Goal: Transaction & Acquisition: Purchase product/service

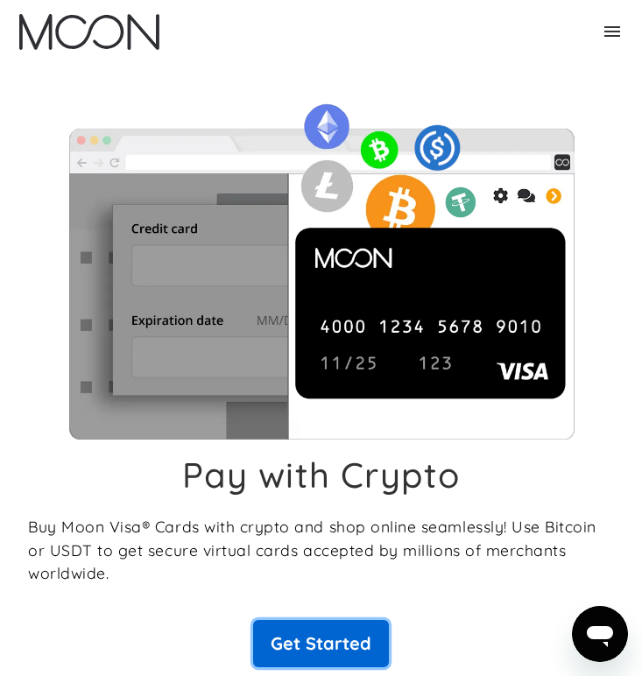
click at [321, 642] on link "Get Started" at bounding box center [321, 643] width 136 height 47
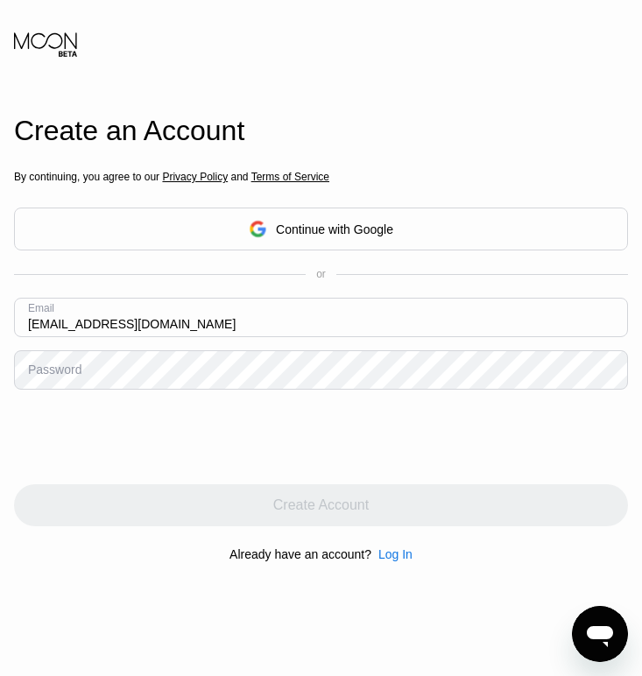
type input "[EMAIL_ADDRESS][DOMAIN_NAME]"
click at [53, 375] on div "Password" at bounding box center [54, 370] width 53 height 14
click at [63, 368] on div "Password" at bounding box center [54, 370] width 53 height 14
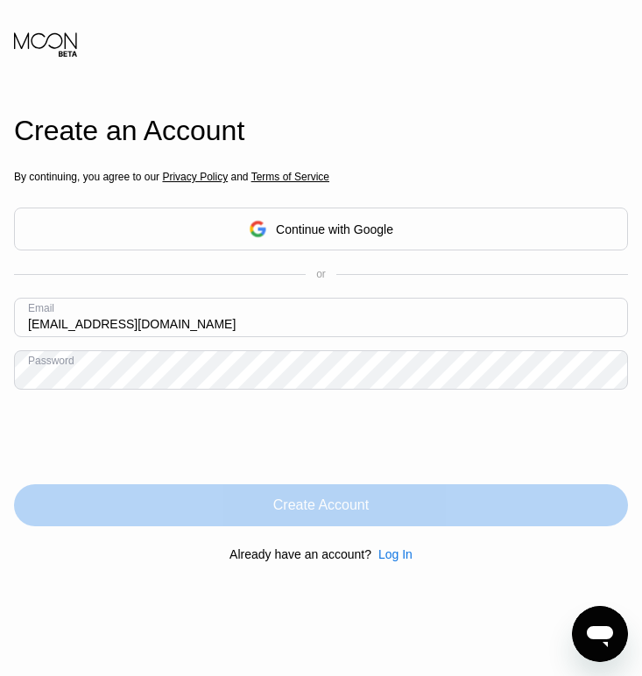
click at [166, 508] on div "Create Account" at bounding box center [321, 505] width 614 height 42
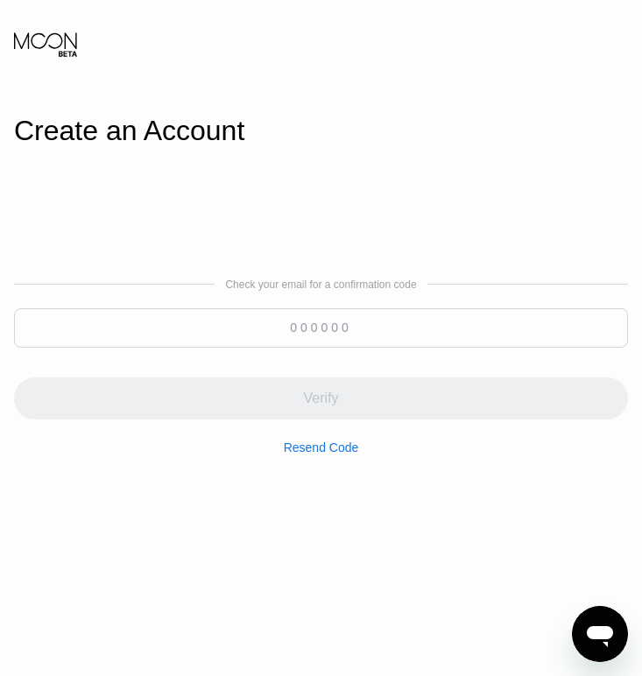
click at [296, 329] on input at bounding box center [321, 327] width 614 height 39
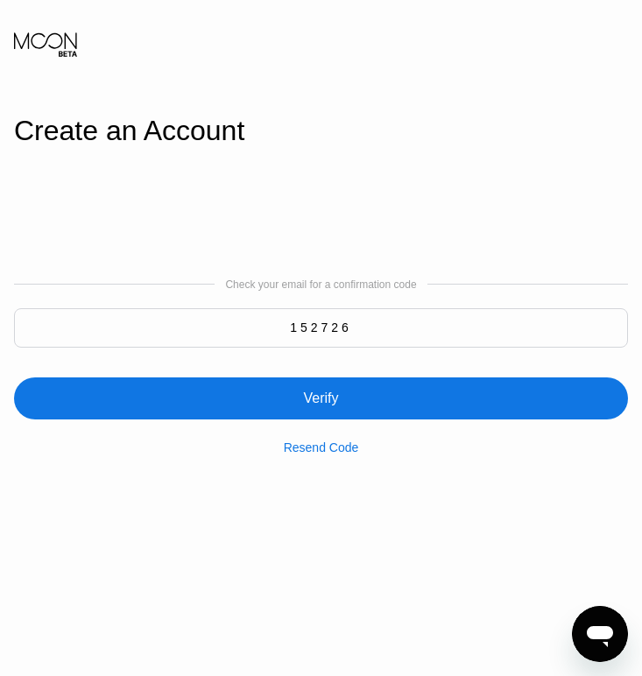
type input "152726"
click at [325, 402] on div "Verify" at bounding box center [320, 399] width 35 height 18
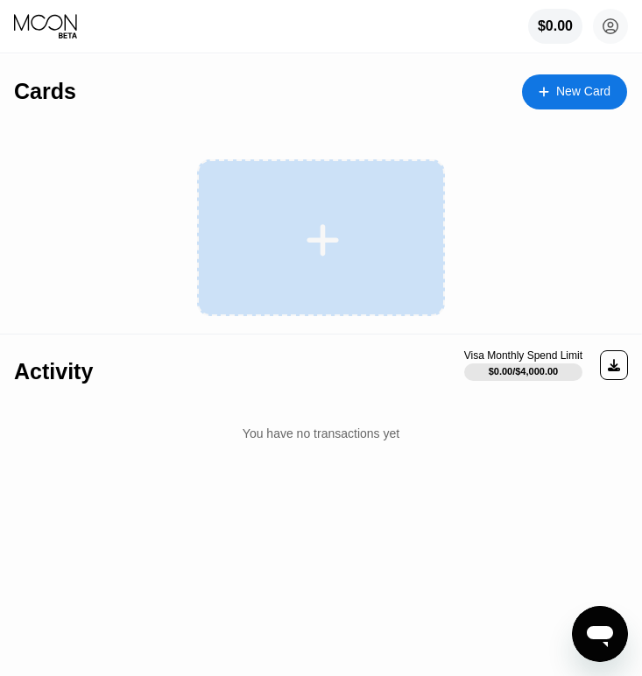
click at [337, 236] on icon at bounding box center [323, 240] width 34 height 39
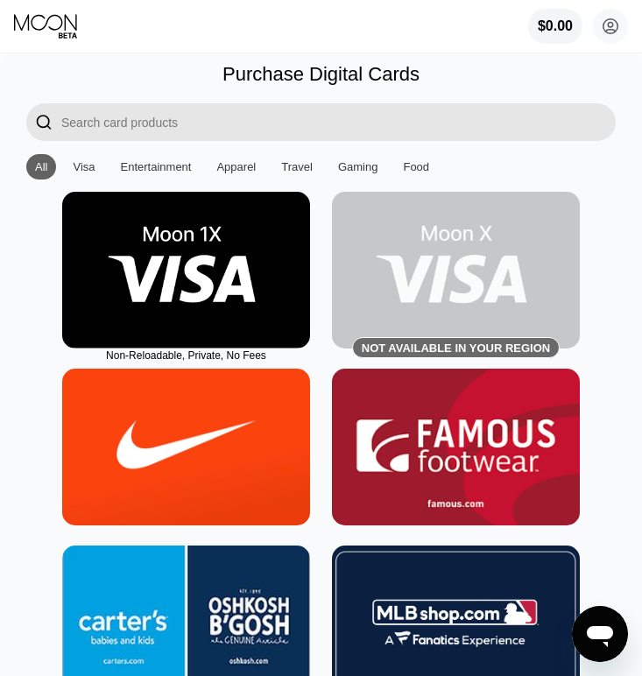
click at [151, 231] on img at bounding box center [186, 270] width 248 height 157
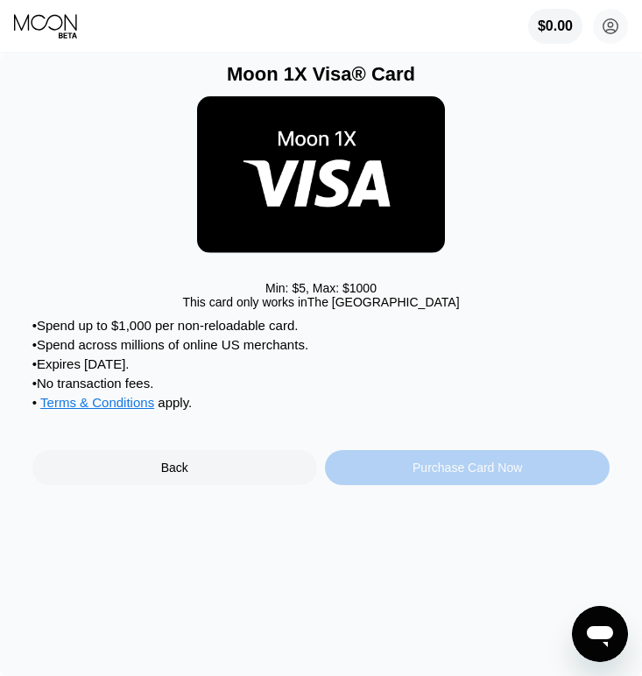
click at [435, 469] on div "Purchase Card Now" at bounding box center [468, 468] width 110 height 14
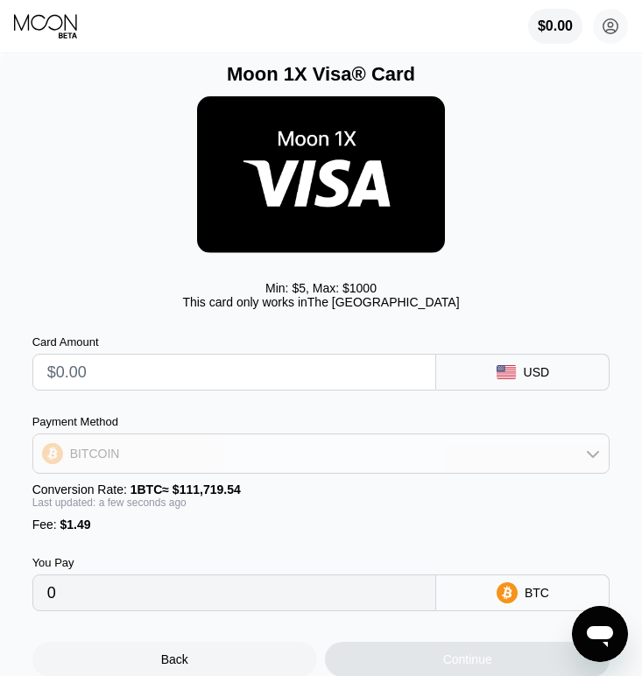
click at [407, 457] on div "BITCOIN" at bounding box center [321, 453] width 576 height 35
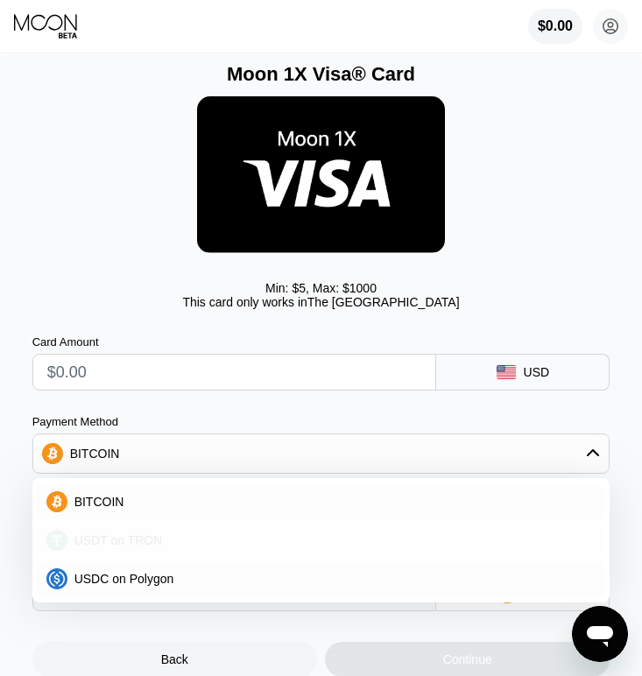
click at [134, 536] on span "USDT on TRON" at bounding box center [118, 541] width 88 height 14
type input "0.00"
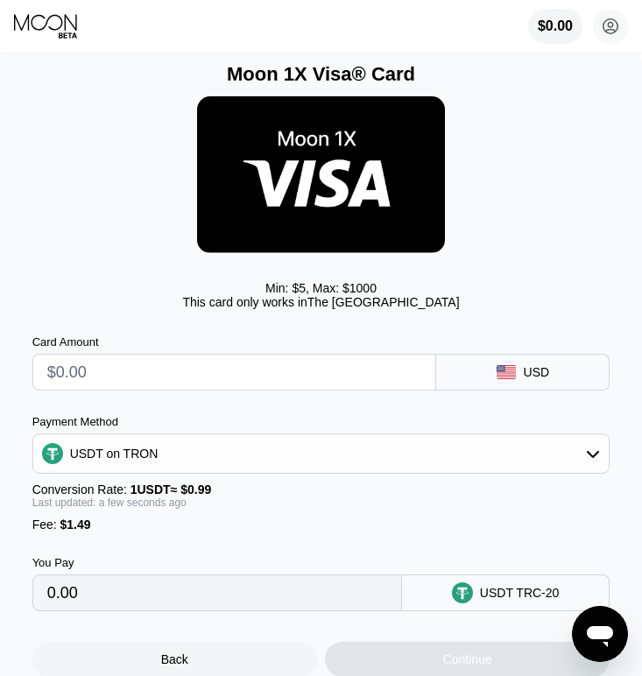
click at [74, 369] on input "text" at bounding box center [234, 372] width 375 height 35
type input "$1"
type input "2.52"
type input "$17"
type input "18.68"
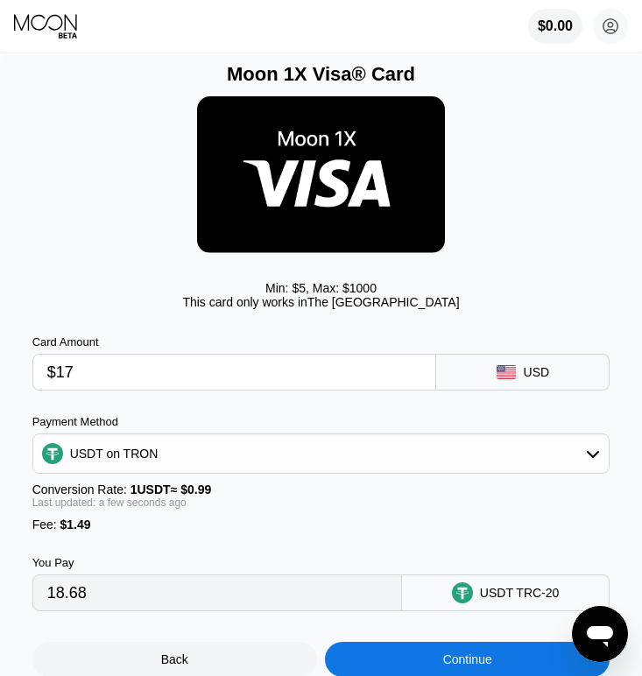
type input "$170"
type input "173.22"
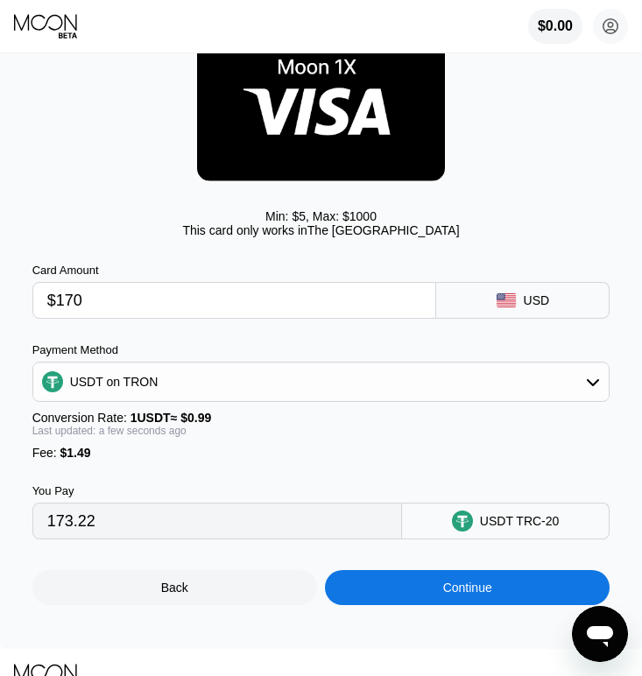
scroll to position [110, 0]
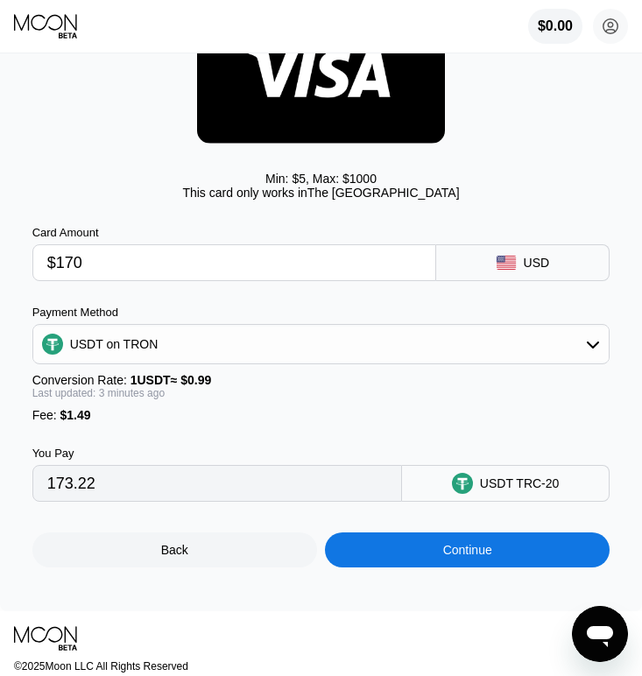
type input "$170"
